Goal: Transaction & Acquisition: Purchase product/service

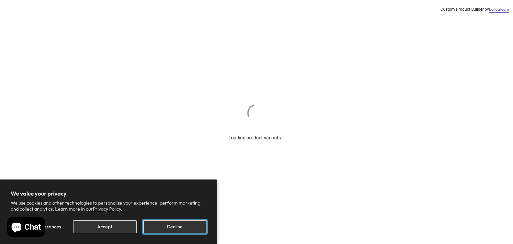
click at [189, 222] on button "Decline" at bounding box center [174, 226] width 63 height 13
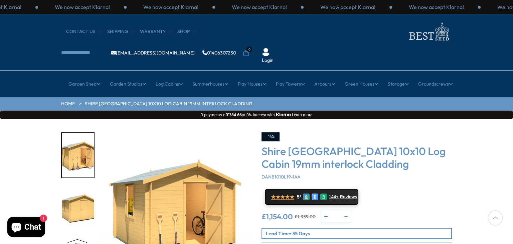
drag, startPoint x: 489, startPoint y: 138, endPoint x: 484, endPoint y: 145, distance: 8.5
click at [484, 145] on div "Click To Expand Click To Expand Click To Expand Click To Expand Click To Expand…" at bounding box center [256, 220] width 513 height 202
click at [508, 24] on div "CONTACT US Shipping Warranty Shop info@bestshed.co.uk 01406307230 0 Login" at bounding box center [256, 42] width 513 height 56
click at [506, 48] on div "CONTACT US Shipping Warranty Shop info@bestshed.co.uk 01406307230 0 Login" at bounding box center [256, 42] width 513 height 56
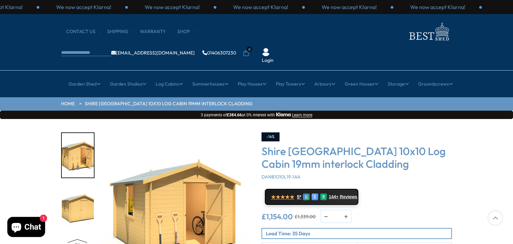
drag, startPoint x: 510, startPoint y: 55, endPoint x: 512, endPoint y: 66, distance: 11.1
click at [512, 75] on nav "× Garden Shed Garden Sheds All Sheds Wooden Sheds Cheap Sheds" at bounding box center [256, 83] width 534 height 17
drag, startPoint x: 511, startPoint y: 104, endPoint x: 509, endPoint y: 128, distance: 23.5
click at [509, 128] on div "Click To Expand Click To Expand Click To Expand Click To Expand Click To Expand…" at bounding box center [256, 220] width 513 height 202
click at [498, 119] on div "Click To Expand Click To Expand Click To Expand Click To Expand Click To Expand…" at bounding box center [256, 220] width 513 height 202
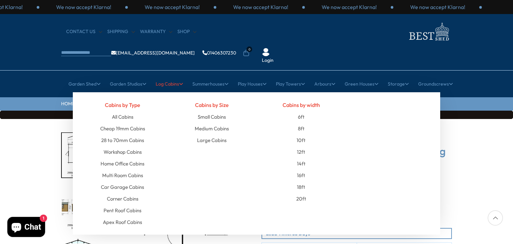
click at [173, 75] on link "Log Cabins" at bounding box center [169, 83] width 27 height 17
click at [300, 134] on link "10ft" at bounding box center [300, 140] width 9 height 12
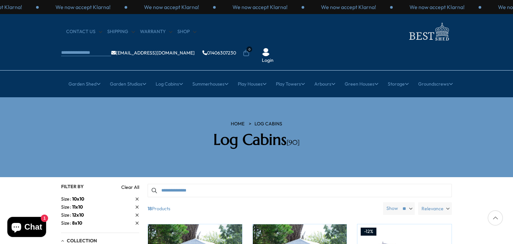
drag, startPoint x: 461, startPoint y: 191, endPoint x: 477, endPoint y: 178, distance: 20.4
click at [495, 216] on div at bounding box center [494, 217] width 15 height 15
drag, startPoint x: 510, startPoint y: 163, endPoint x: 512, endPoint y: 171, distance: 8.3
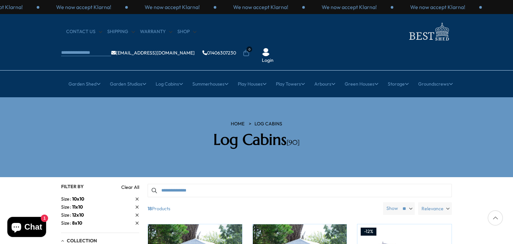
drag, startPoint x: 490, startPoint y: 186, endPoint x: 503, endPoint y: 182, distance: 13.9
click at [496, 130] on section "HOME Log Cabins Log Cabins [90]" at bounding box center [256, 137] width 513 height 80
click at [75, 212] on span "12x10" at bounding box center [78, 215] width 12 height 6
click at [82, 242] on span "Garden Sheds" at bounding box center [76, 245] width 30 height 6
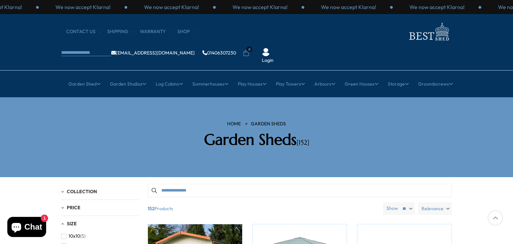
click at [411, 202] on select "** ** **" at bounding box center [407, 208] width 16 height 13
select select "**"
click at [400, 202] on select "** ** **" at bounding box center [407, 208] width 16 height 13
click at [512, 97] on section "HOME Garden Sheds Garden Sheds [152]" at bounding box center [256, 137] width 513 height 80
click at [511, 118] on section "HOME Garden Sheds Garden Sheds [152]" at bounding box center [256, 137] width 513 height 80
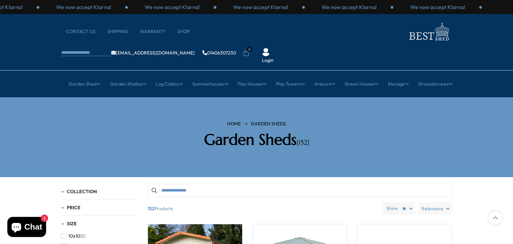
drag, startPoint x: 511, startPoint y: 101, endPoint x: 506, endPoint y: 93, distance: 9.8
click at [506, 97] on section "HOME Garden Sheds Garden Sheds [152]" at bounding box center [256, 137] width 513 height 80
click at [62, 243] on span "button" at bounding box center [63, 245] width 5 height 5
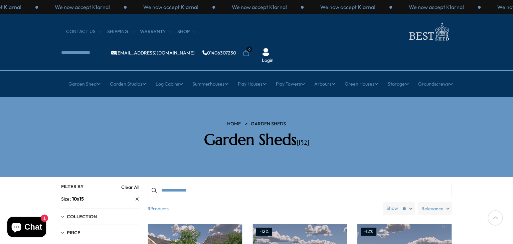
drag, startPoint x: 512, startPoint y: 230, endPoint x: 512, endPoint y: 225, distance: 5.7
drag, startPoint x: 512, startPoint y: 119, endPoint x: 512, endPoint y: 123, distance: 3.7
click at [512, 123] on section "HOME Garden Sheds Garden Sheds [152]" at bounding box center [256, 137] width 513 height 80
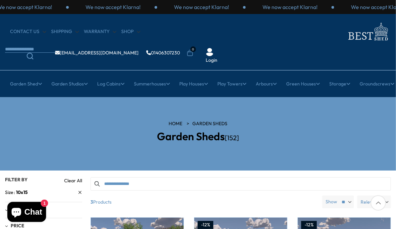
drag, startPoint x: 394, startPoint y: 100, endPoint x: 398, endPoint y: 96, distance: 5.4
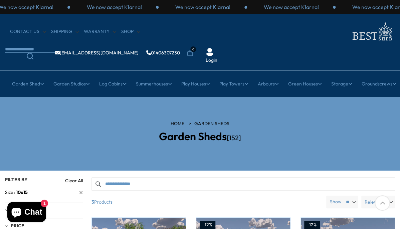
drag, startPoint x: 399, startPoint y: 132, endPoint x: 398, endPoint y: 140, distance: 8.0
click at [398, 140] on section "HOME Garden Sheds Garden Sheds [152]" at bounding box center [200, 133] width 400 height 73
drag, startPoint x: 399, startPoint y: 162, endPoint x: 398, endPoint y: 176, distance: 14.4
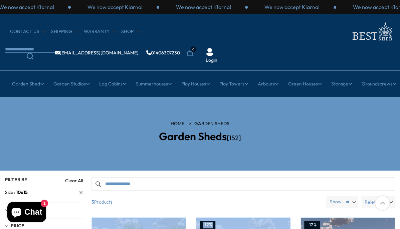
drag, startPoint x: 398, startPoint y: 176, endPoint x: 399, endPoint y: 195, distance: 19.1
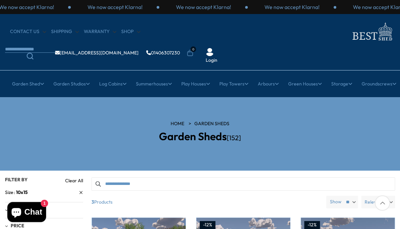
click at [377, 121] on div "HOME Garden Sheds Garden Sheds [152]" at bounding box center [200, 134] width 400 height 27
